Goal: Information Seeking & Learning: Learn about a topic

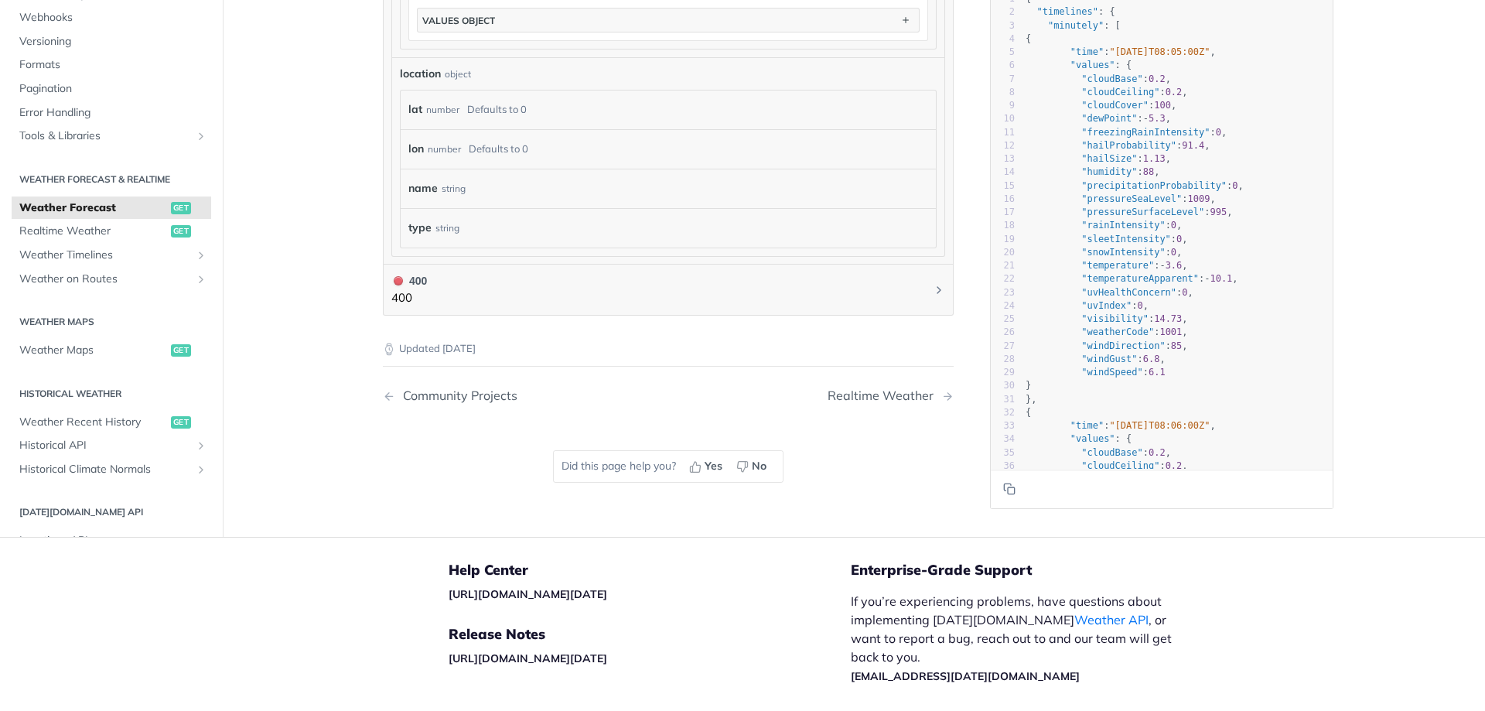
scroll to position [1178, 0]
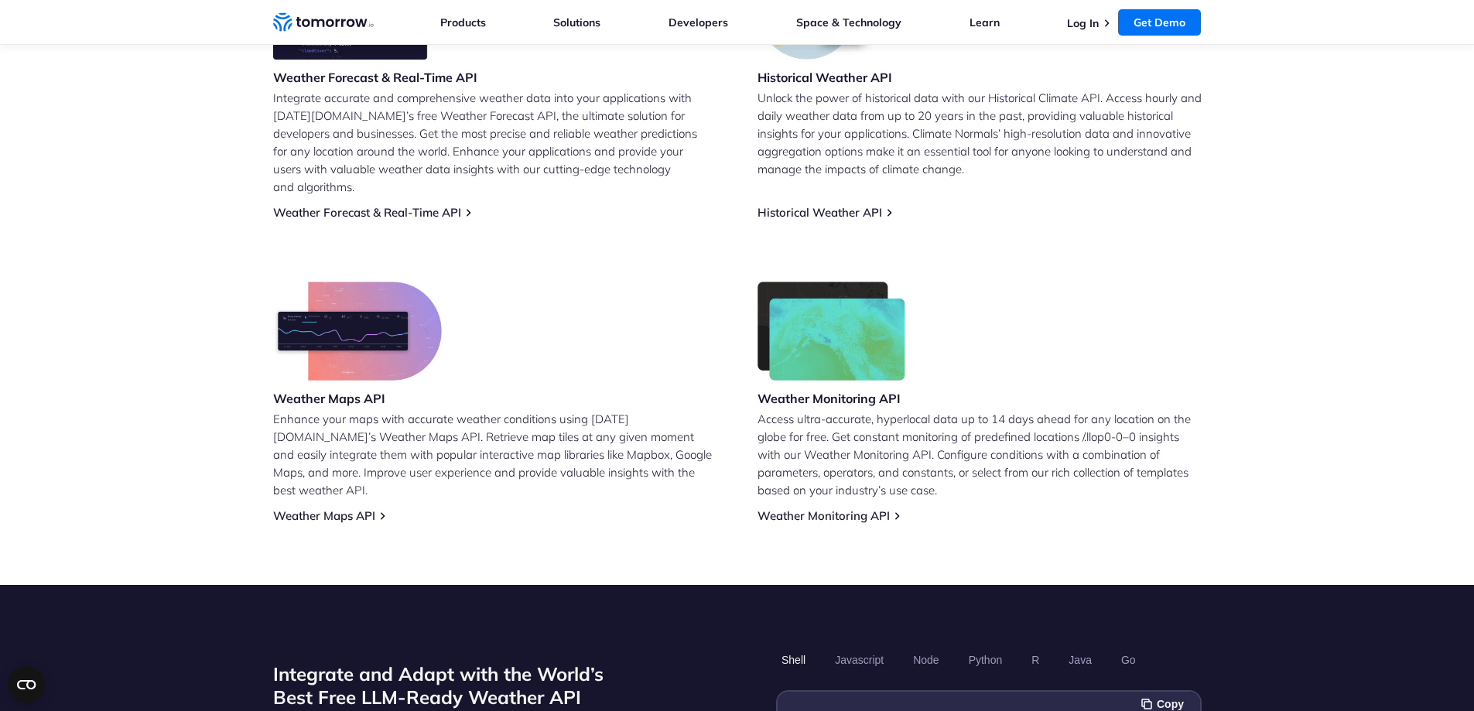
scroll to position [774, 0]
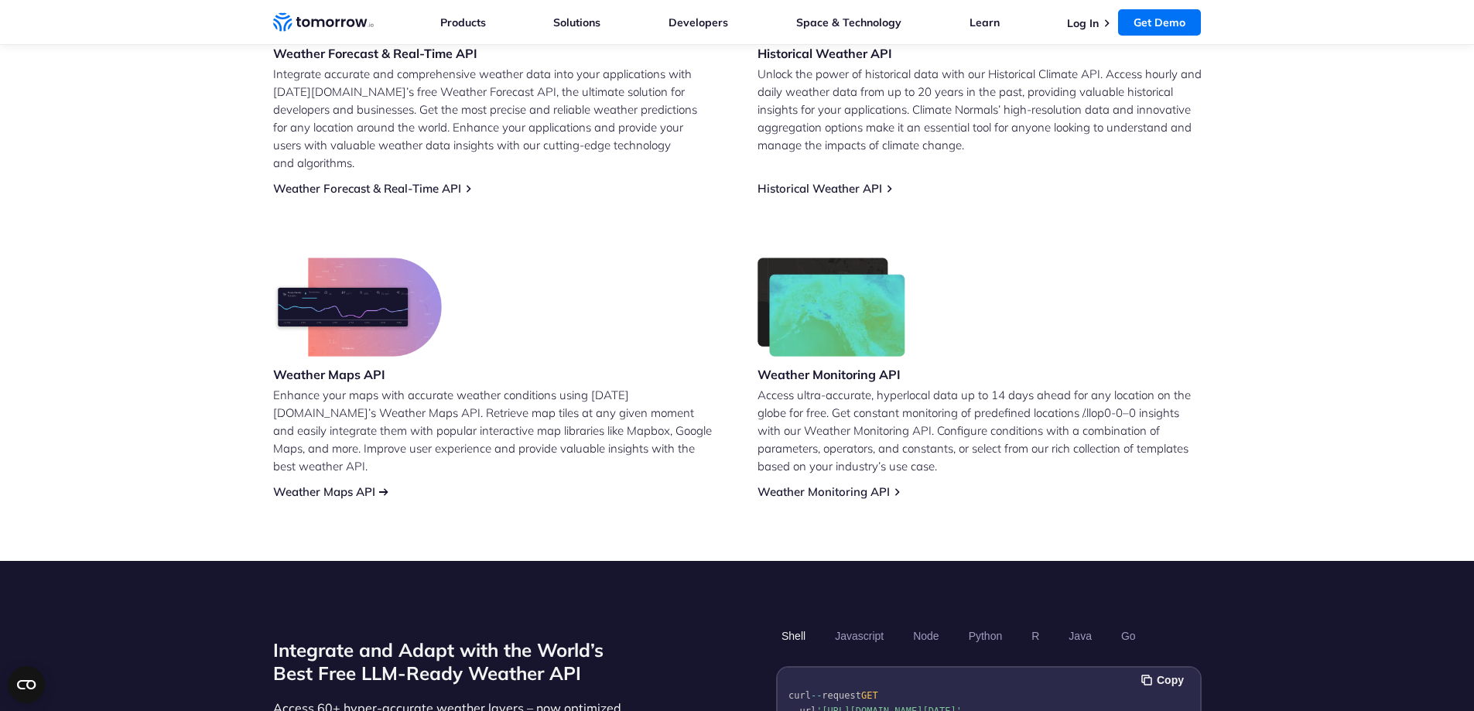
click at [342, 484] on link "Weather Maps API" at bounding box center [324, 491] width 102 height 15
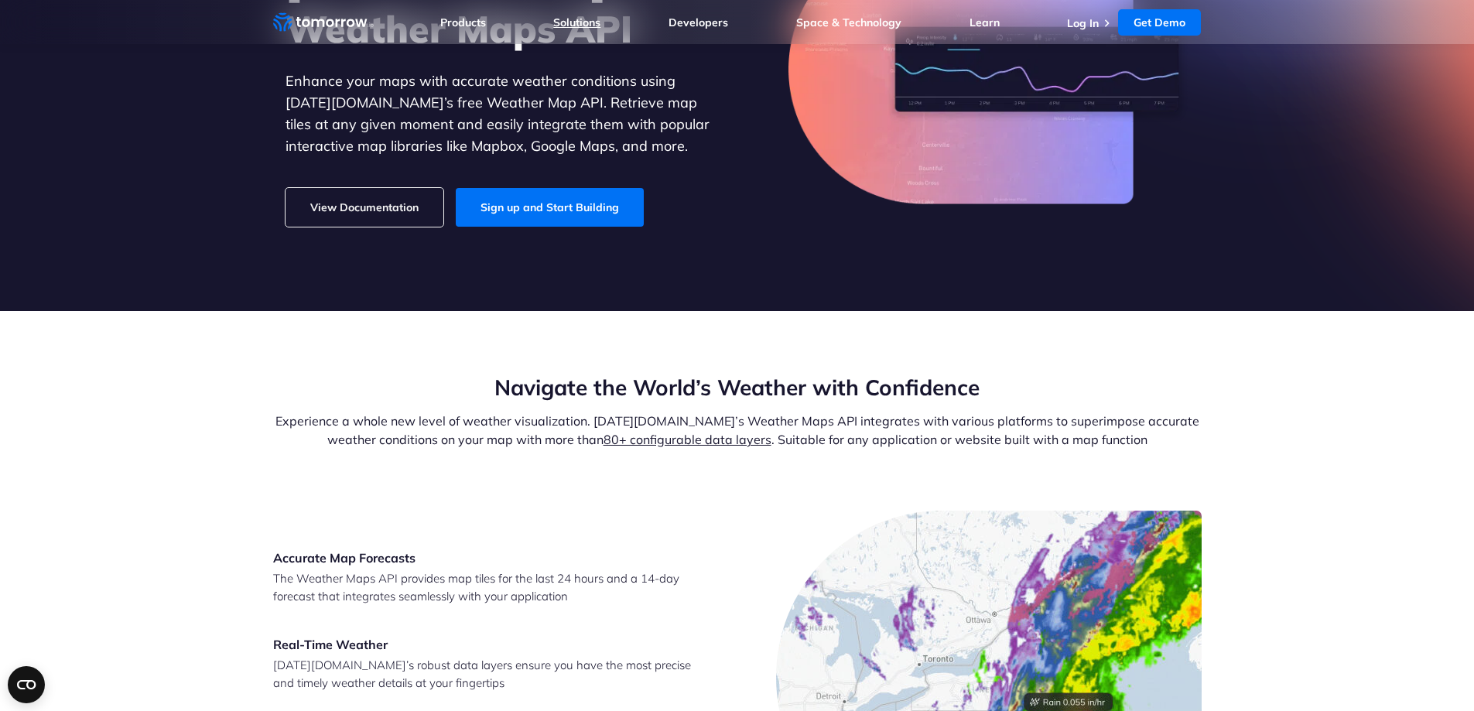
scroll to position [232, 0]
